Goal: Information Seeking & Learning: Learn about a topic

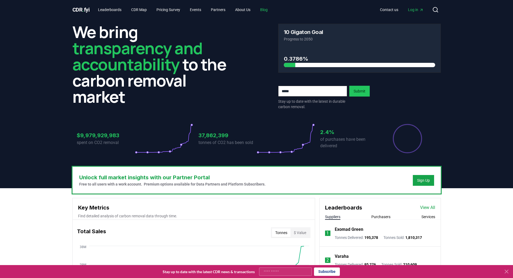
click at [272, 10] on link "Blog" at bounding box center [264, 10] width 16 height 10
click at [508, 271] on icon at bounding box center [506, 271] width 3 height 3
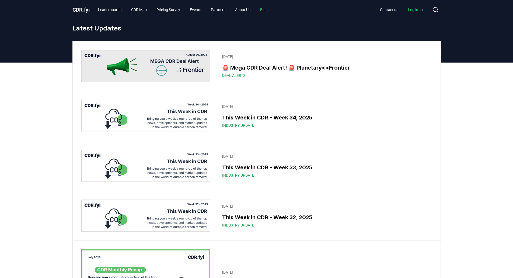
click at [270, 10] on link "Blog" at bounding box center [264, 10] width 16 height 10
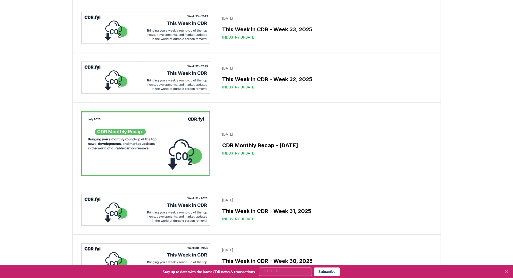
scroll to position [159, 0]
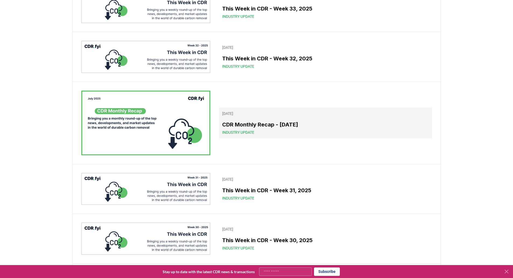
click at [269, 123] on h3 "CDR Monthly Recap - [DATE]" at bounding box center [325, 124] width 206 height 8
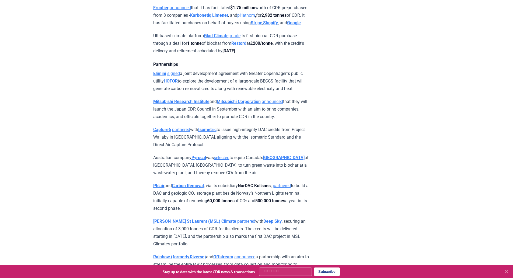
scroll to position [594, 0]
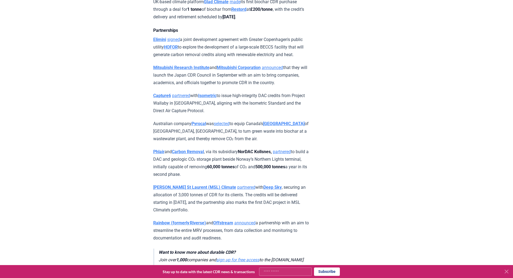
click at [162, 42] on strong "Elimini" at bounding box center [159, 39] width 13 height 5
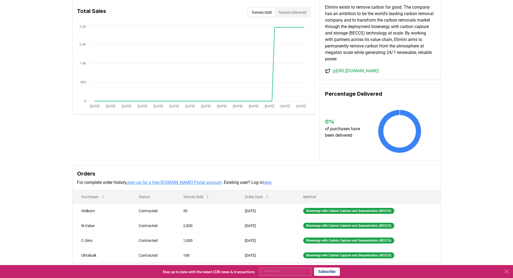
scroll to position [31, 0]
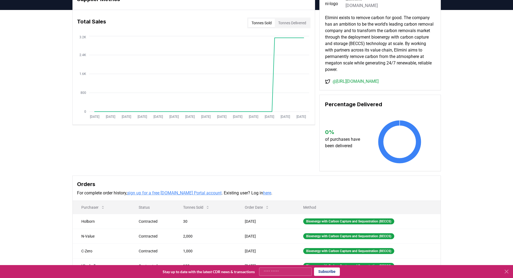
drag, startPoint x: 516, startPoint y: 46, endPoint x: 486, endPoint y: 44, distance: 30.8
click at [486, 44] on div "Supplier Metrics Total Sales Tonnes Sold Tonnes Delivered Jan 2019 Jul 2019 Jan…" at bounding box center [256, 152] width 513 height 285
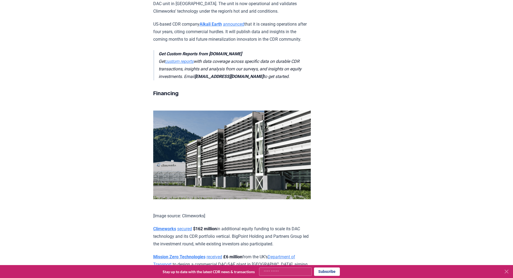
scroll to position [1167, 0]
